Goal: Use online tool/utility: Utilize a website feature to perform a specific function

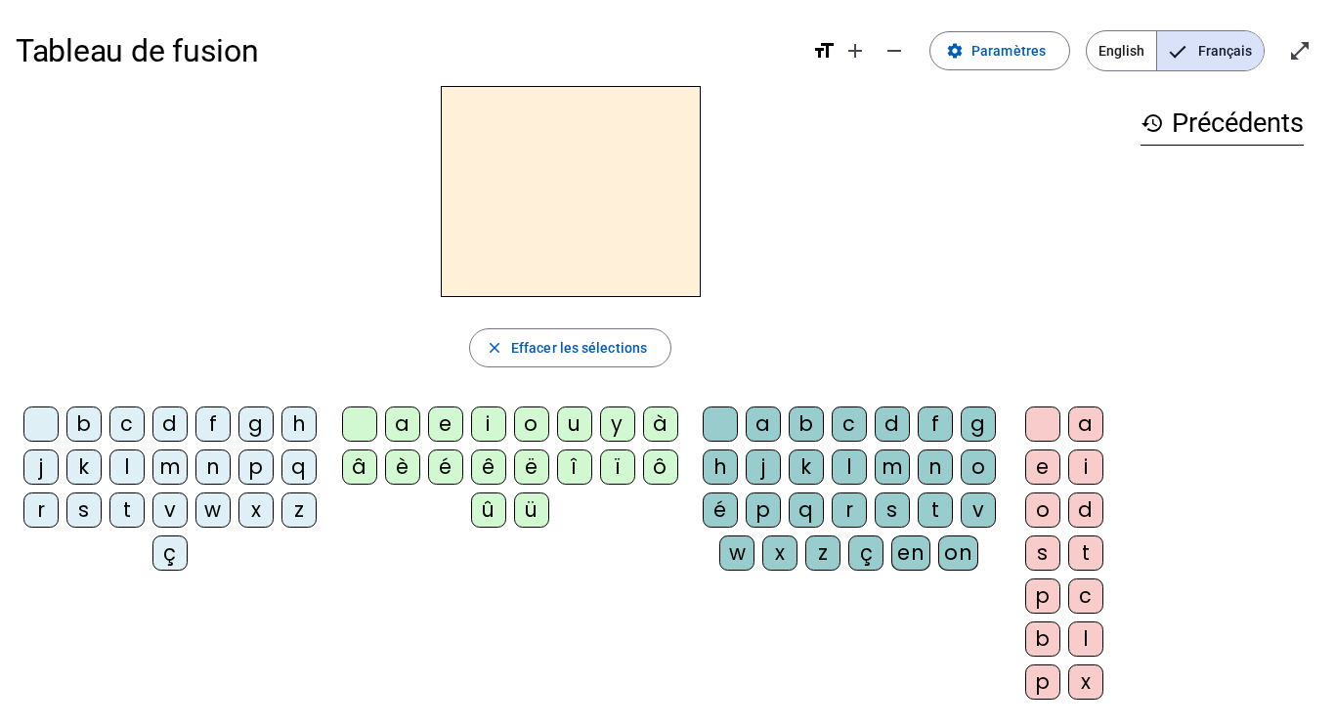
click at [188, 465] on div "m" at bounding box center [169, 467] width 35 height 35
click at [400, 422] on div "a" at bounding box center [402, 424] width 35 height 35
click at [188, 464] on div "m" at bounding box center [169, 467] width 35 height 35
click at [59, 424] on div at bounding box center [40, 424] width 35 height 35
click at [188, 467] on div "m" at bounding box center [169, 467] width 35 height 35
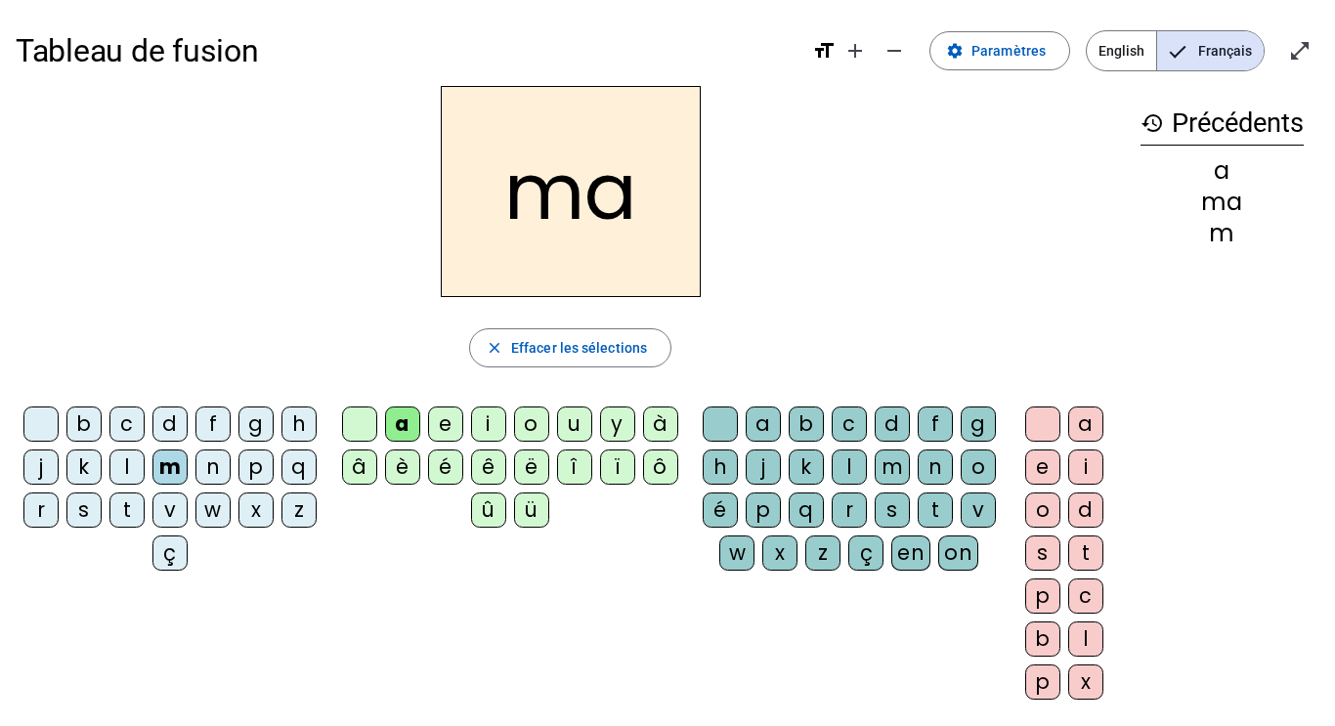
click at [55, 423] on div at bounding box center [40, 424] width 35 height 35
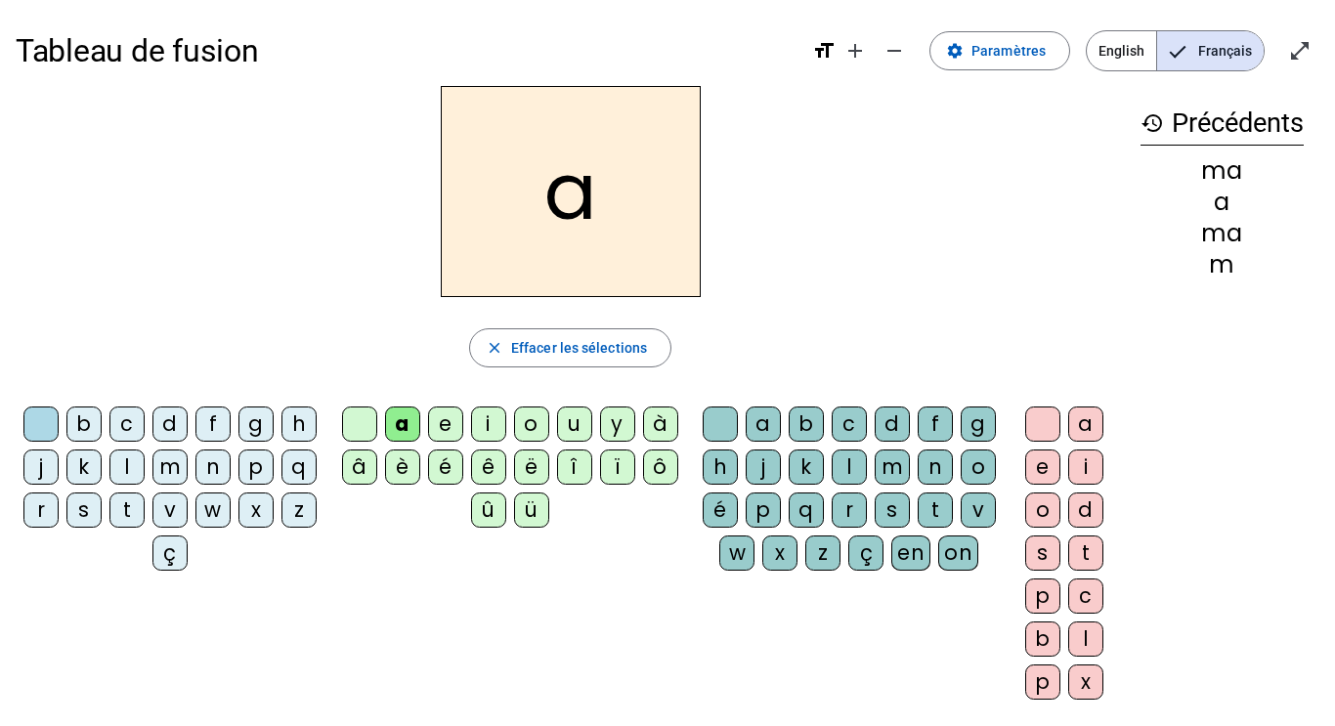
click at [145, 506] on div "t" at bounding box center [126, 510] width 35 height 35
click at [59, 431] on div at bounding box center [40, 424] width 35 height 35
click at [145, 466] on div "l" at bounding box center [126, 467] width 35 height 35
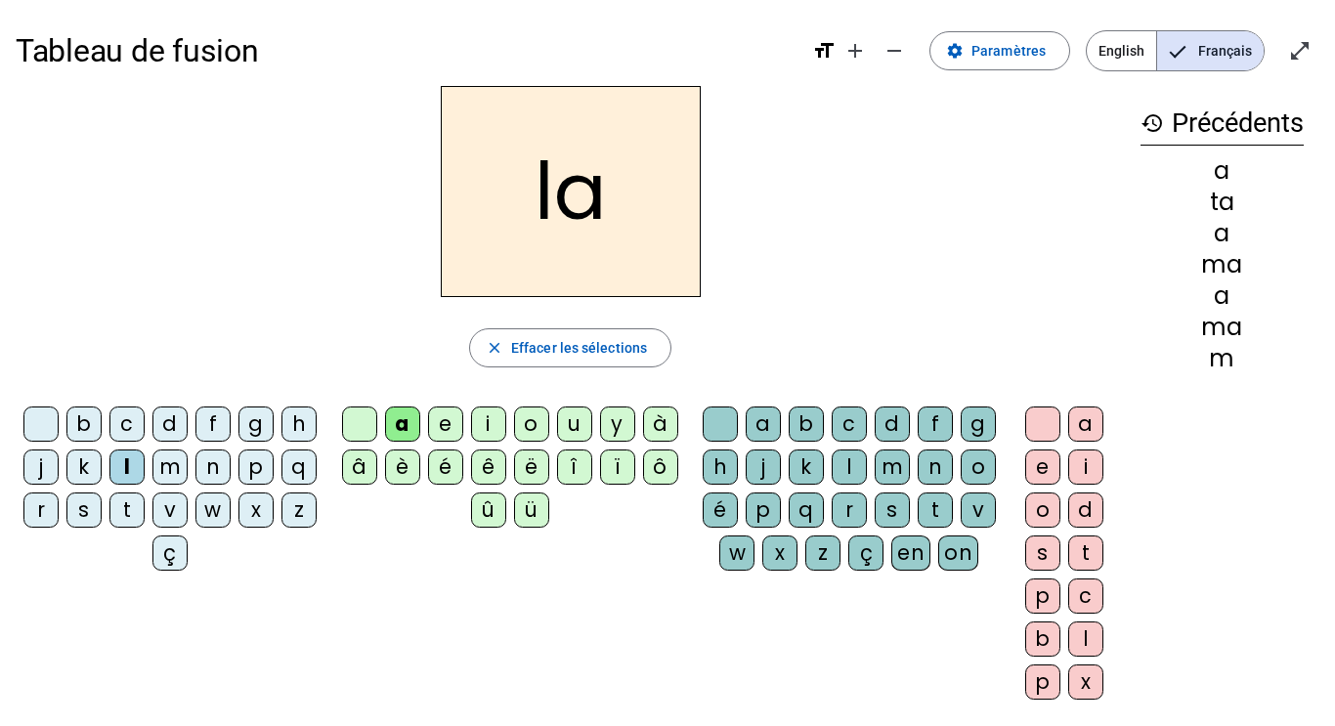
click at [875, 528] on div "s" at bounding box center [892, 510] width 35 height 35
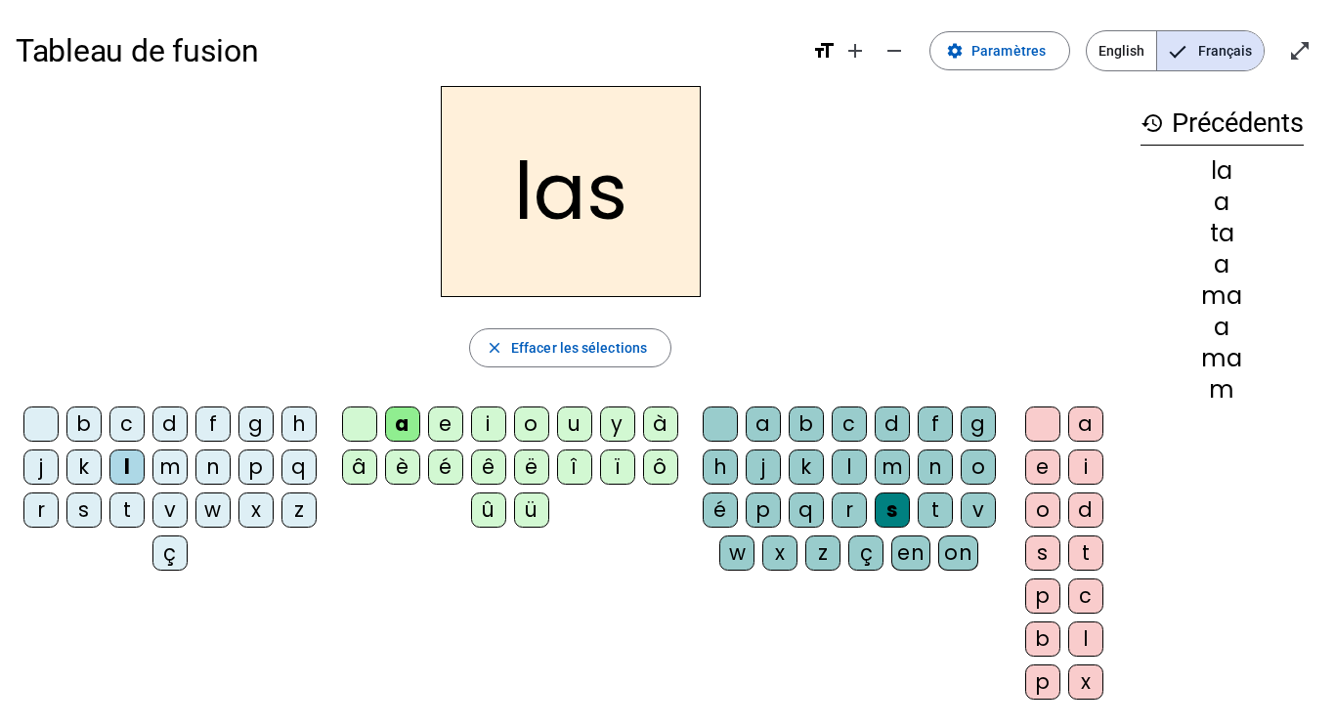
click at [50, 430] on div at bounding box center [40, 424] width 35 height 35
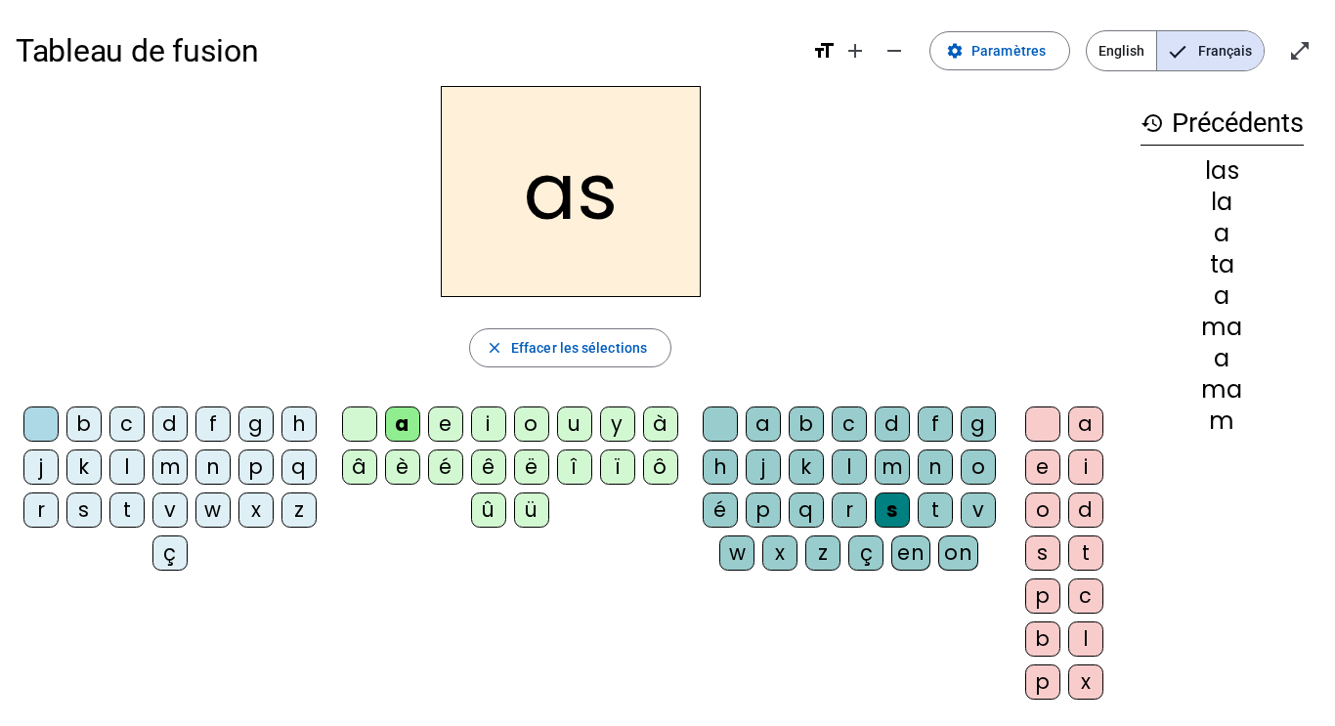
click at [238, 485] on div "p" at bounding box center [255, 467] width 35 height 35
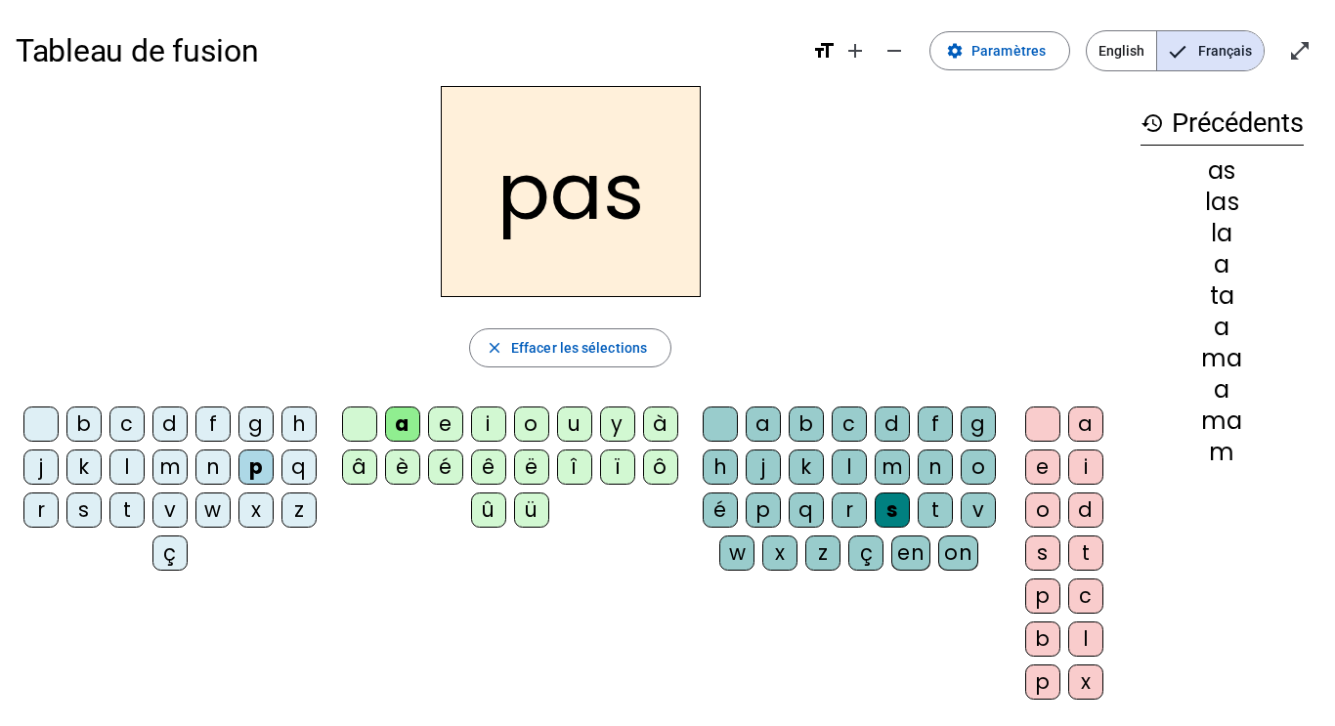
click at [49, 413] on div at bounding box center [40, 424] width 35 height 35
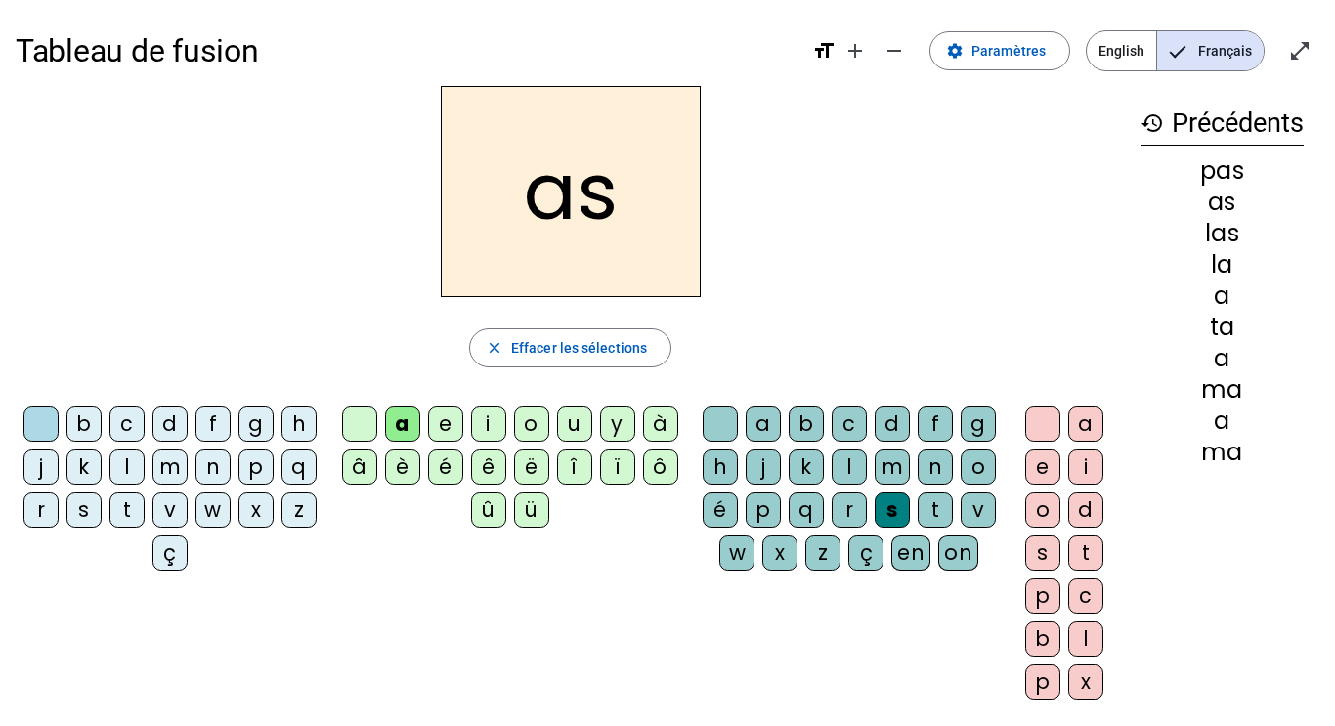
click at [145, 516] on div "t" at bounding box center [126, 510] width 35 height 35
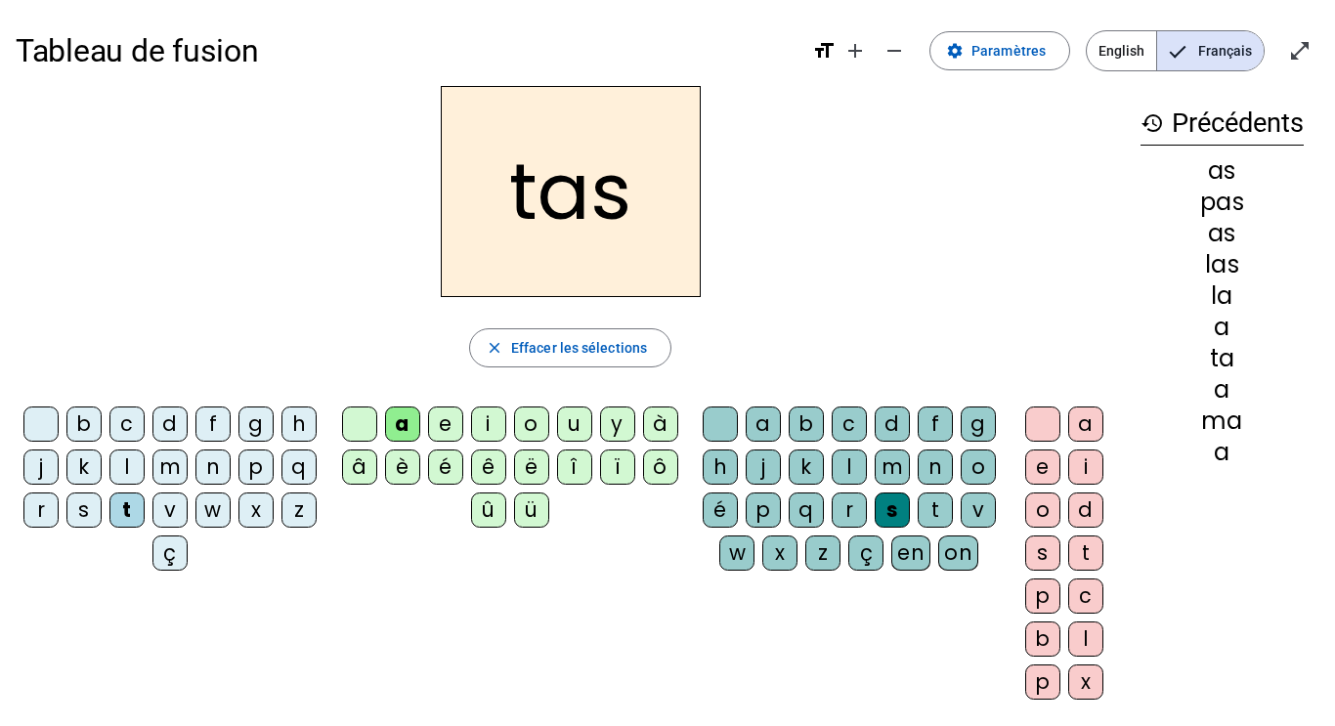
click at [729, 418] on div at bounding box center [720, 424] width 35 height 35
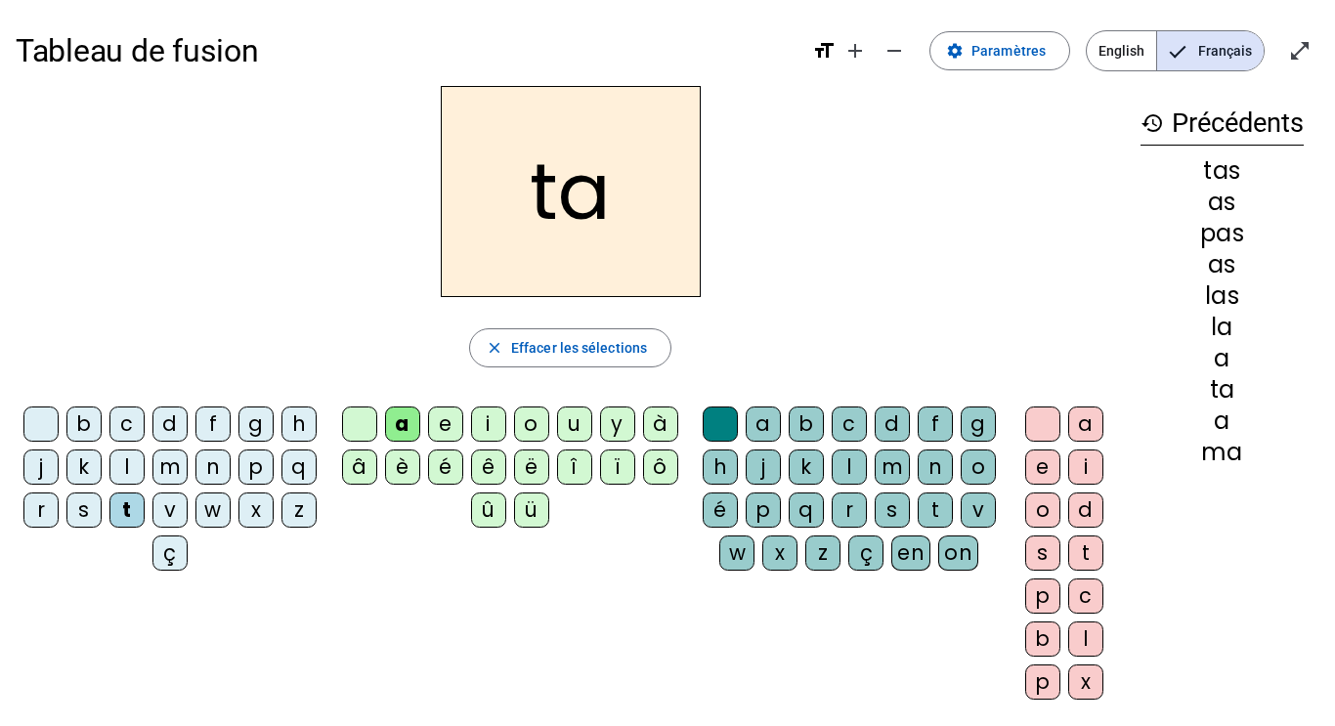
click at [54, 419] on div at bounding box center [40, 424] width 35 height 35
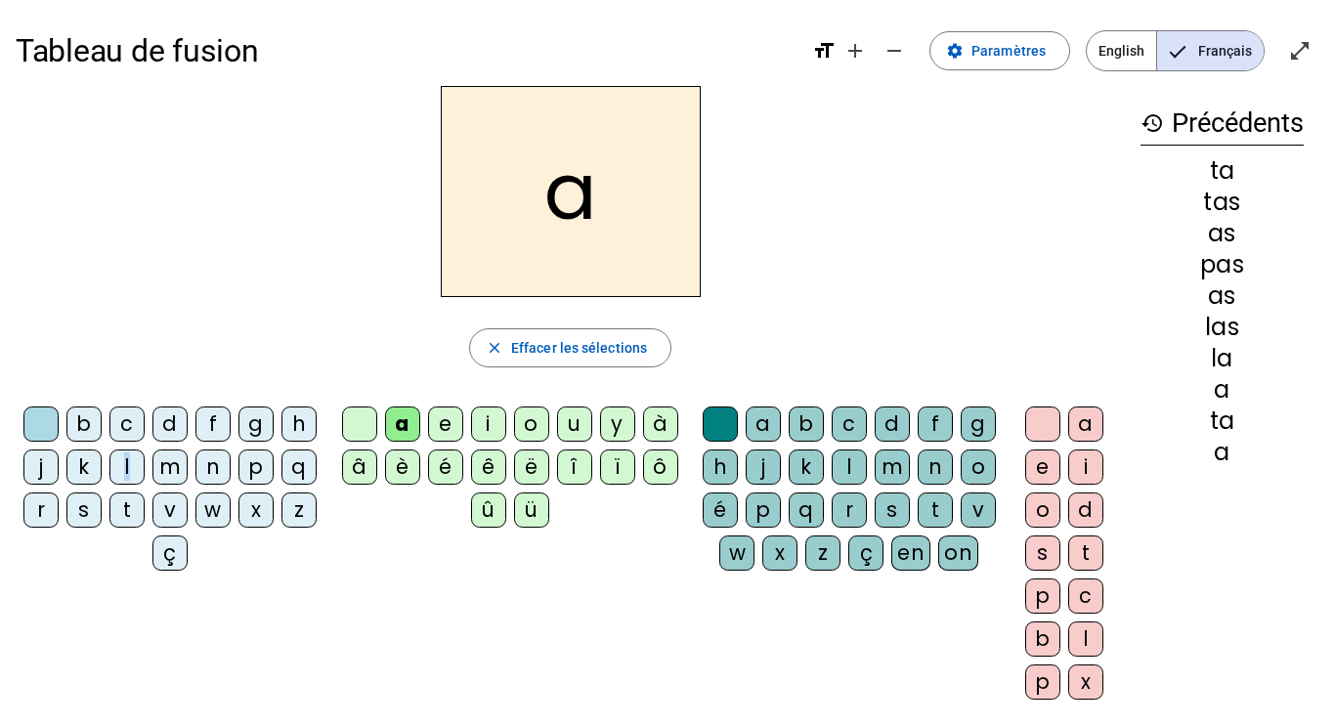
click at [145, 465] on div "l" at bounding box center [126, 467] width 35 height 35
click at [59, 430] on div at bounding box center [40, 424] width 35 height 35
click at [102, 507] on div "s" at bounding box center [83, 510] width 35 height 35
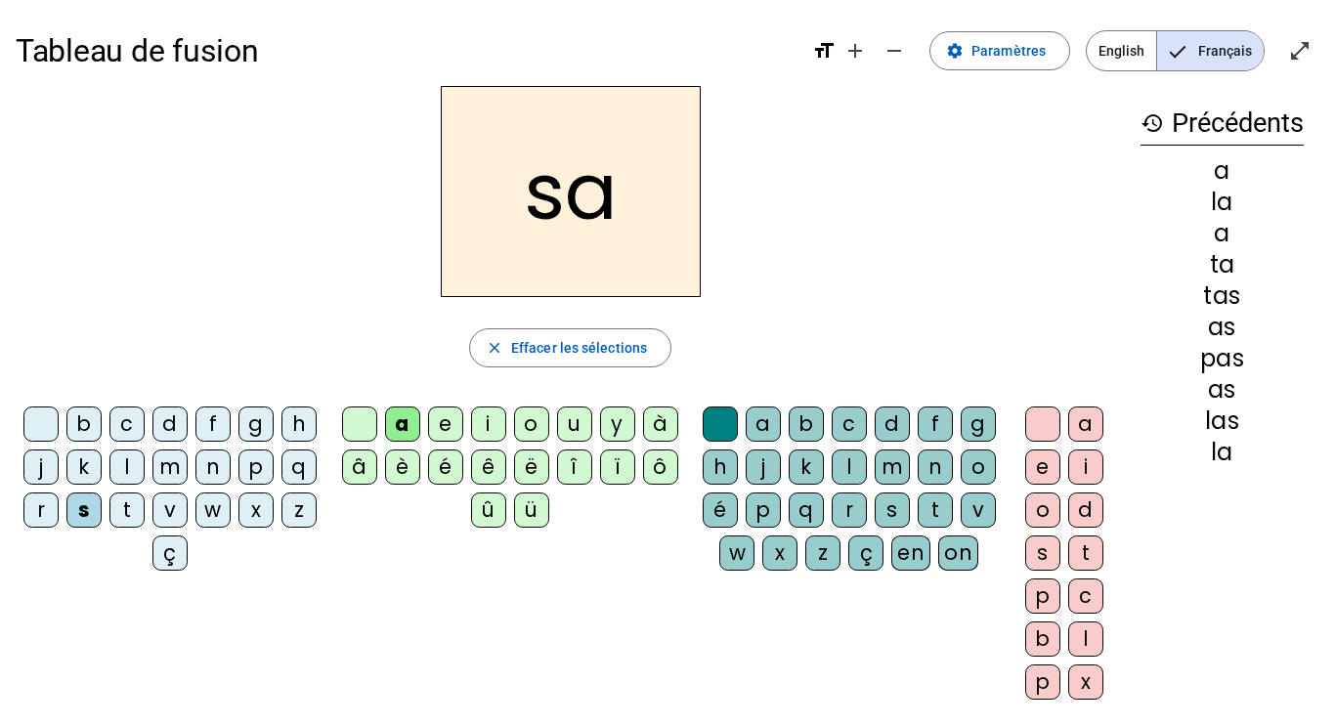
click at [867, 467] on div "l" at bounding box center [849, 467] width 35 height 35
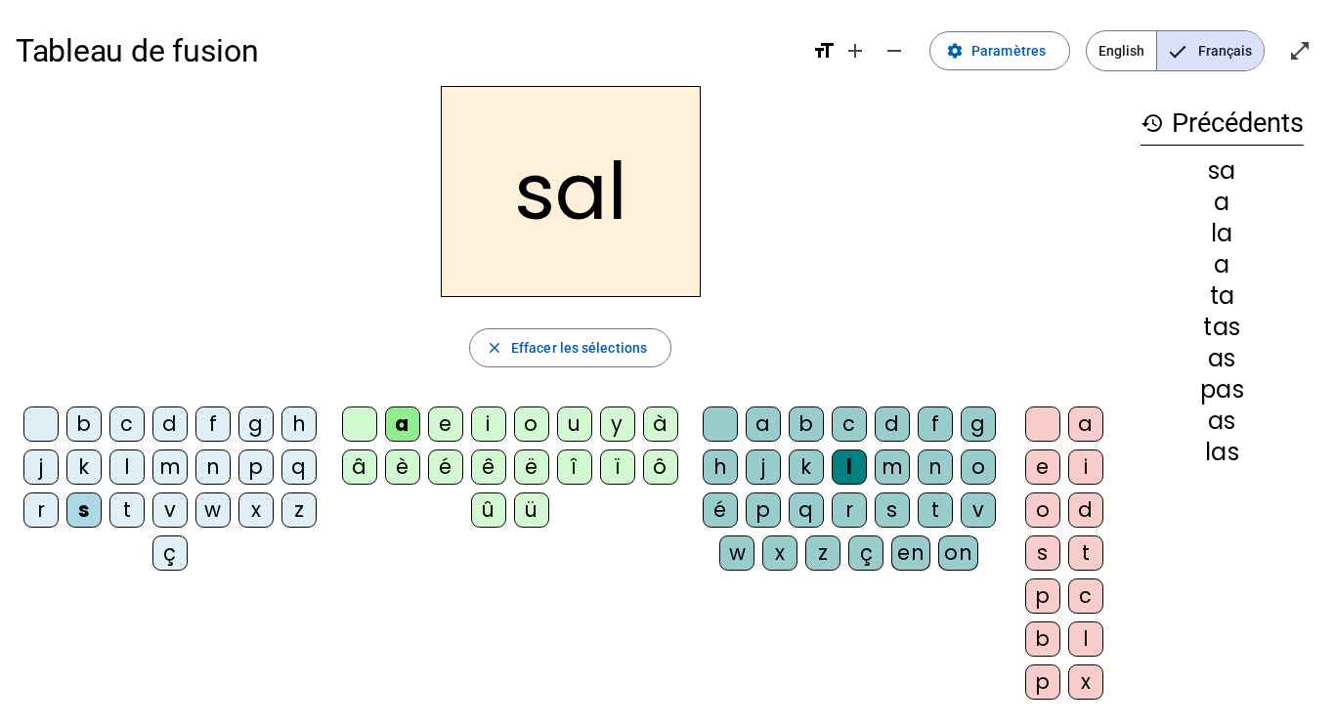
click at [59, 423] on div at bounding box center [40, 424] width 35 height 35
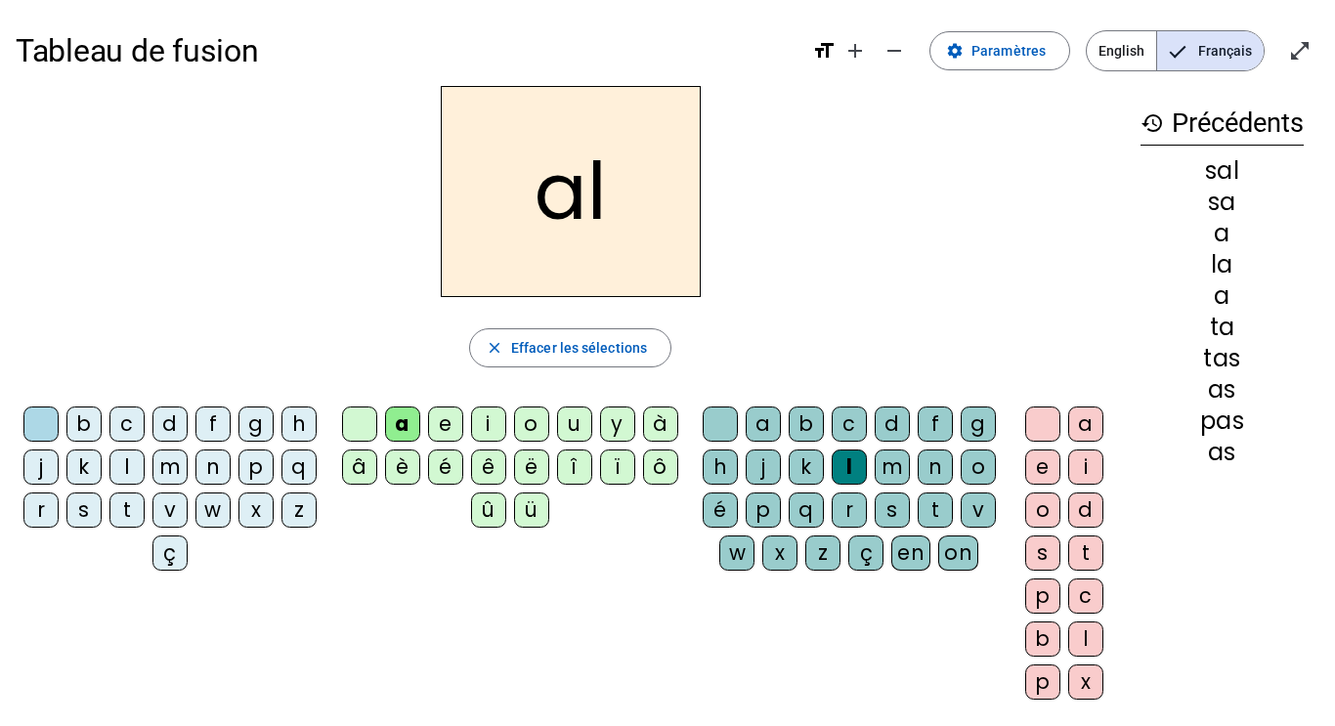
click at [188, 473] on div "m" at bounding box center [169, 467] width 35 height 35
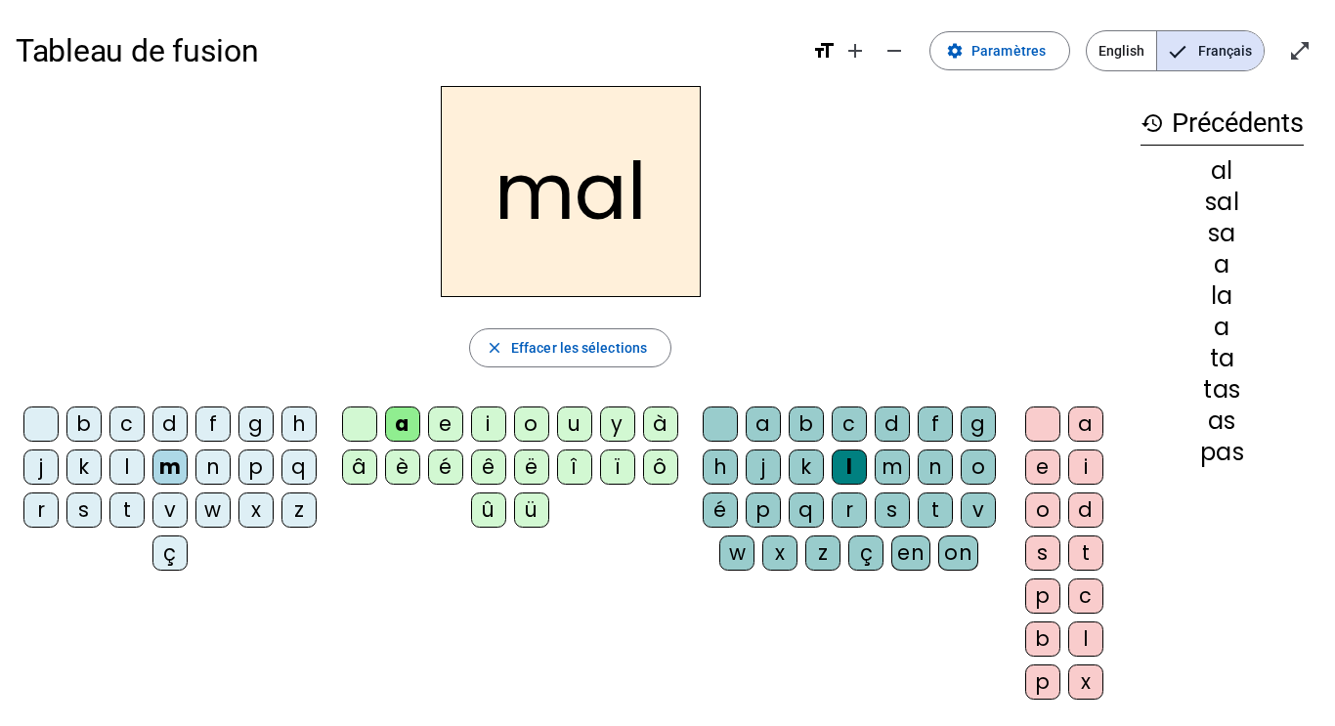
click at [49, 411] on div at bounding box center [40, 424] width 35 height 35
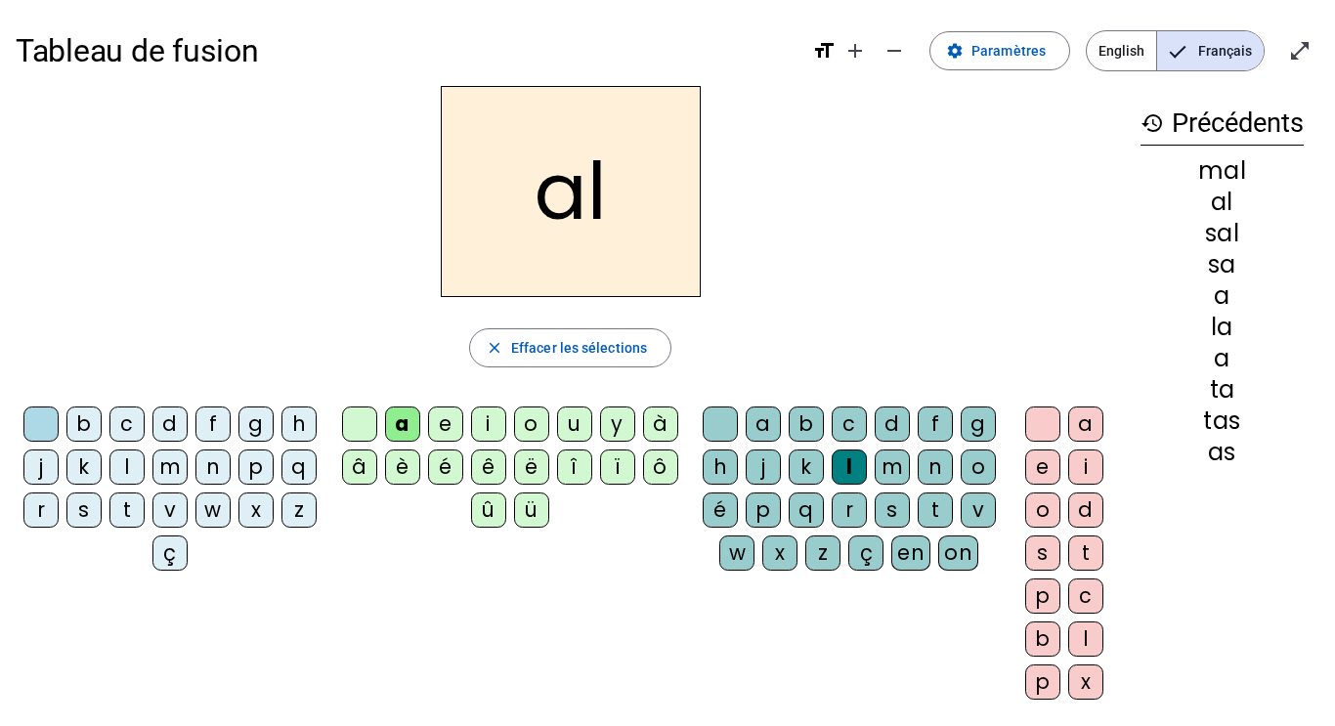
click at [100, 423] on div "b" at bounding box center [83, 424] width 35 height 35
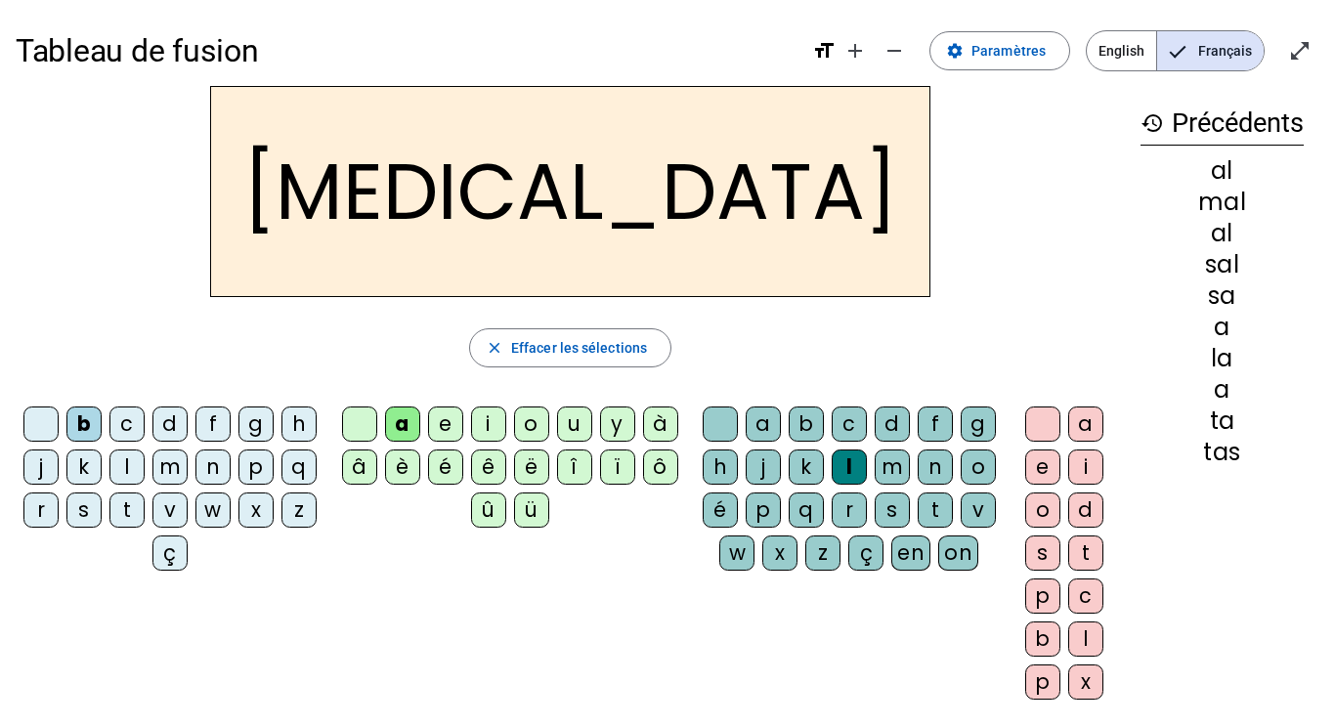
click at [738, 417] on div at bounding box center [720, 424] width 35 height 35
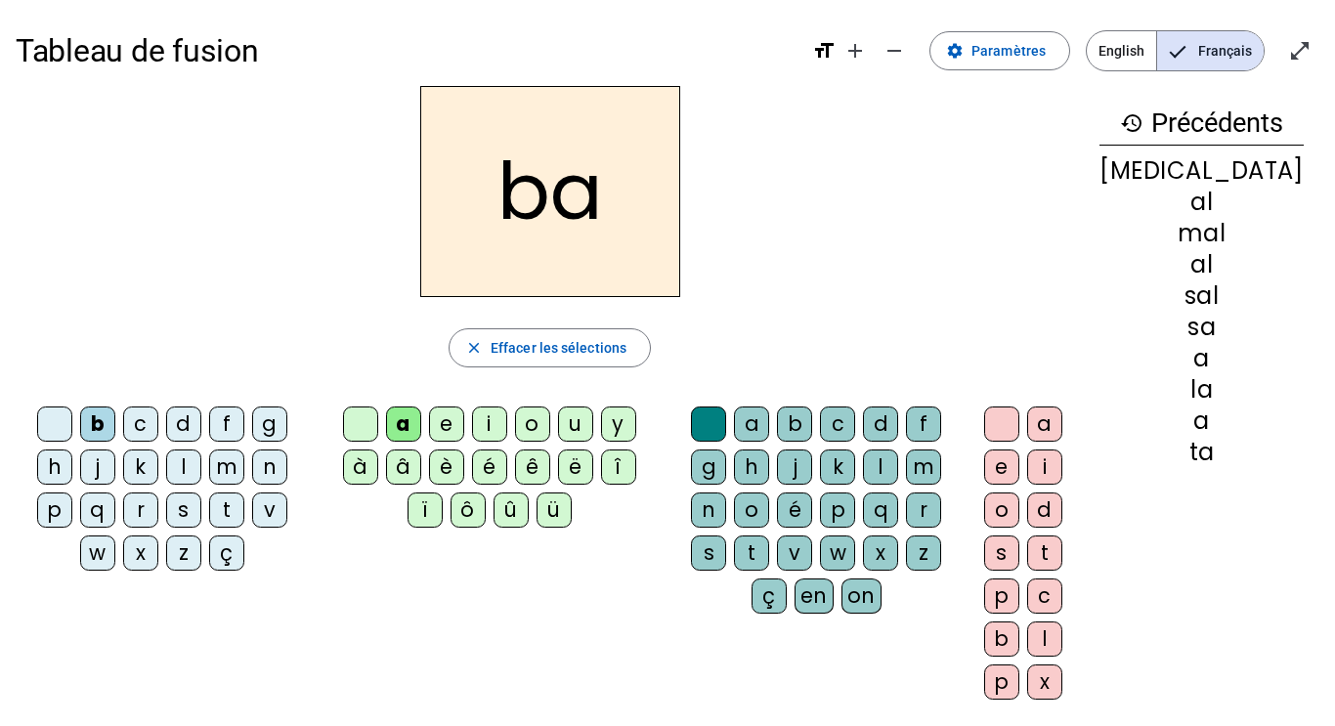
click at [726, 554] on div "s" at bounding box center [708, 553] width 35 height 35
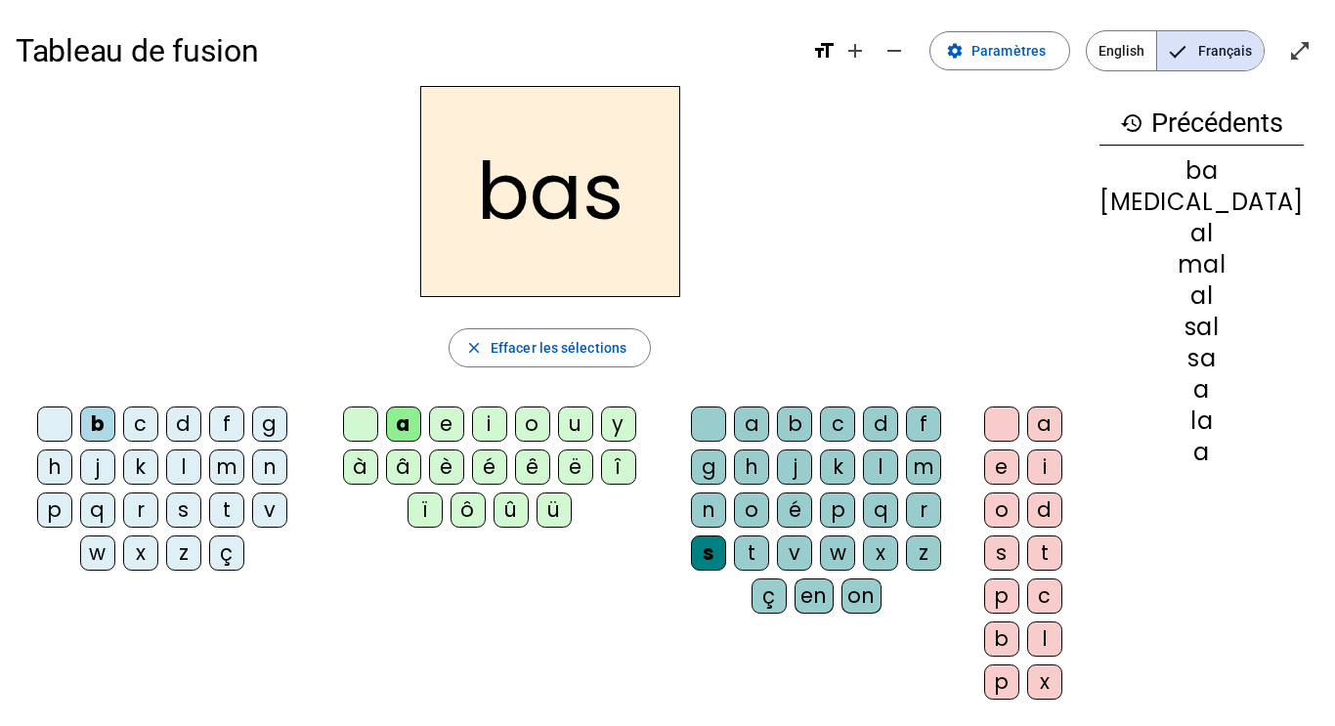
click at [54, 416] on div at bounding box center [54, 424] width 35 height 35
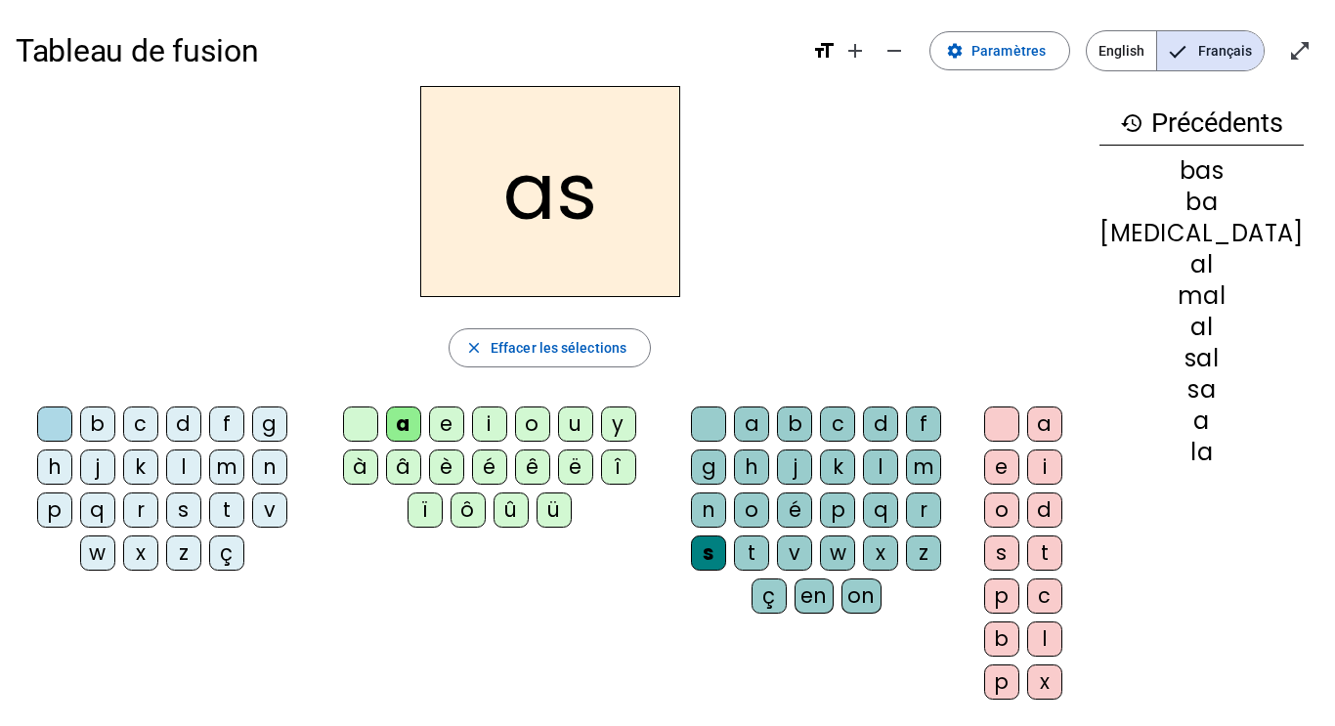
click at [70, 506] on div "p" at bounding box center [54, 510] width 35 height 35
